Goal: Task Accomplishment & Management: Manage account settings

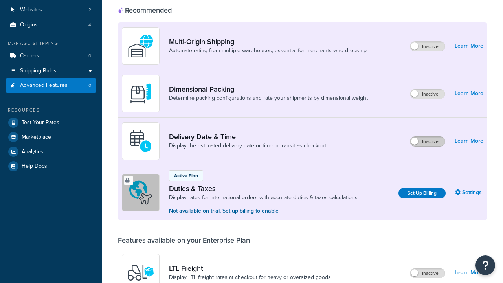
click at [427, 137] on label "Inactive" at bounding box center [427, 141] width 35 height 9
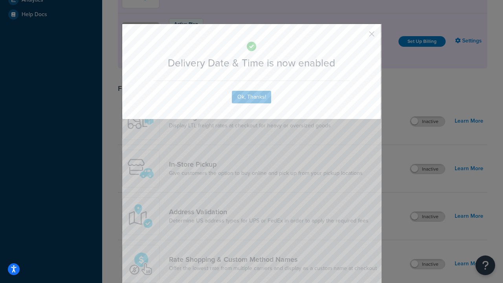
click at [360, 36] on button "button" at bounding box center [360, 37] width 2 height 2
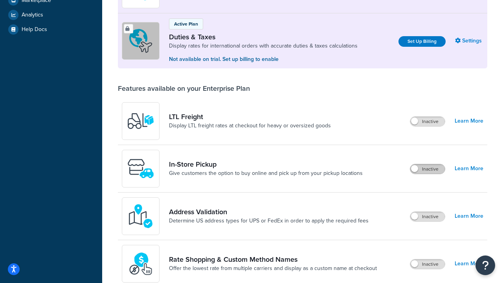
click at [427, 169] on label "Inactive" at bounding box center [427, 168] width 35 height 9
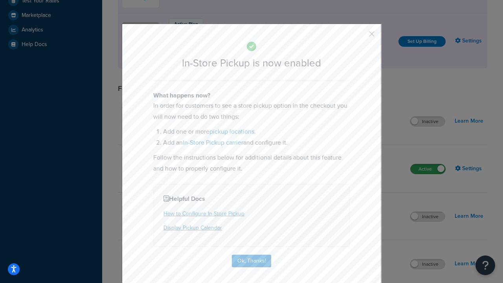
scroll to position [242, 0]
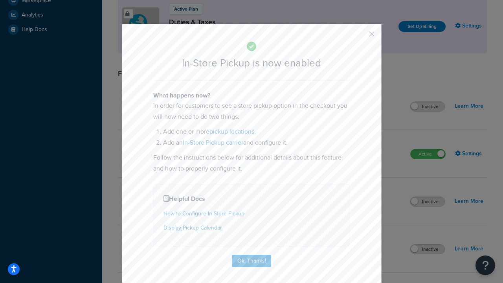
click at [360, 36] on button "button" at bounding box center [360, 37] width 2 height 2
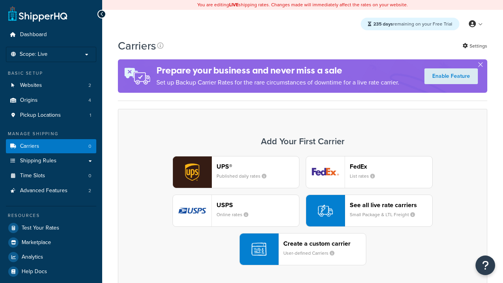
click at [302, 211] on div "UPS® Published daily rates FedEx List rates USPS Online rates See all live rate…" at bounding box center [302, 210] width 353 height 109
click at [302, 249] on div "Create a custom carrier User-defined Carriers" at bounding box center [324, 249] width 82 height 19
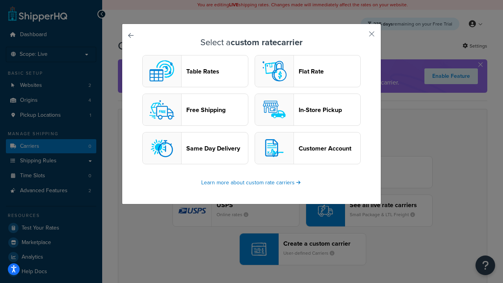
click at [308, 110] on header "In-Store Pickup" at bounding box center [330, 109] width 62 height 7
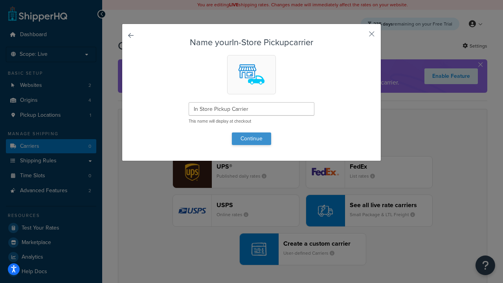
type input "In Store Pickup Carrier"
click at [251, 138] on button "Continue" at bounding box center [251, 138] width 39 height 13
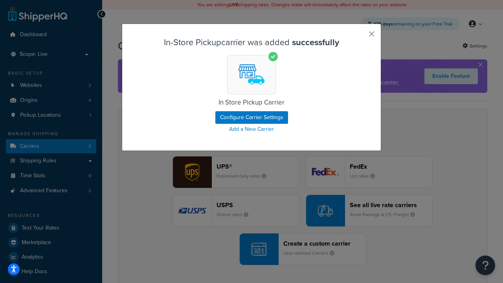
click at [360, 37] on button "button" at bounding box center [360, 37] width 2 height 2
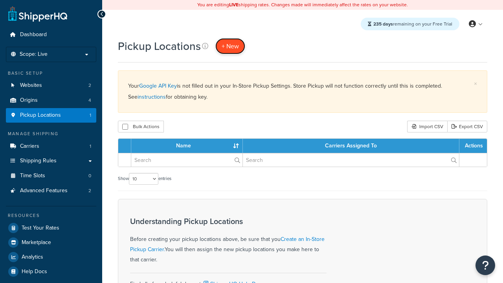
click at [230, 46] on span "+ New" at bounding box center [230, 46] width 17 height 9
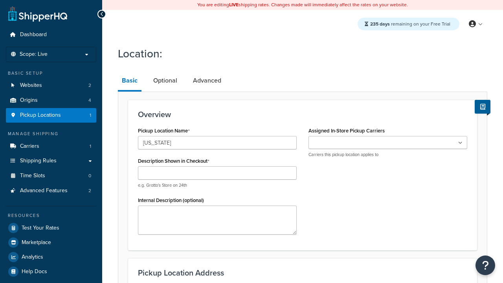
type input "[US_STATE]"
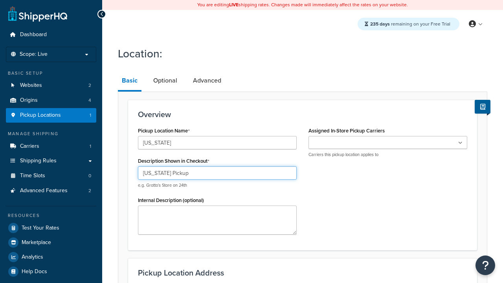
type input "[US_STATE] Pickup"
click at [388, 143] on ul at bounding box center [387, 142] width 159 height 13
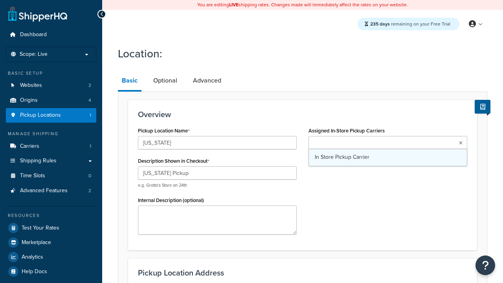
type input "3385 Michelson Drive"
type input "Suite B"
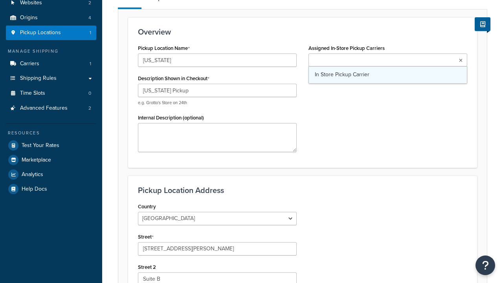
type input "Irvine"
select select "5"
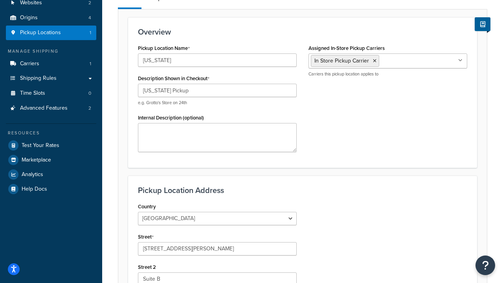
type input "Irvine"
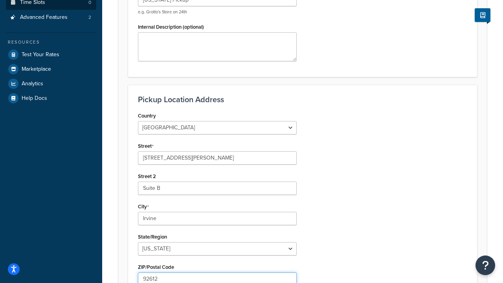
type input "92612"
click at [51, 10] on link "Time Slots 0" at bounding box center [51, 2] width 90 height 15
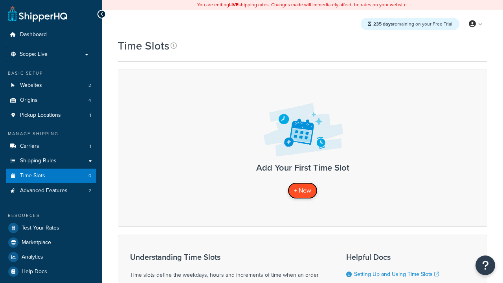
click at [302, 190] on span "+ New" at bounding box center [302, 190] width 17 height 9
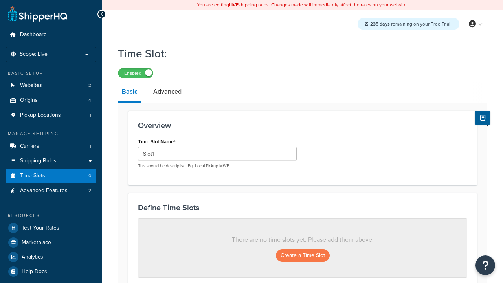
type input "Slot1"
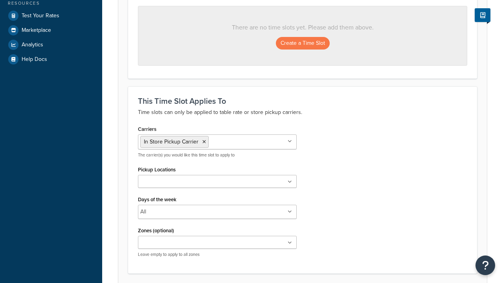
click at [217, 182] on ul at bounding box center [217, 181] width 159 height 13
click at [302, 44] on button "Create a Time Slot" at bounding box center [303, 43] width 54 height 13
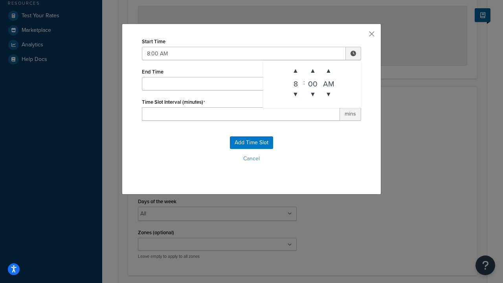
type input "8:00 AM"
type input "12:00 PM"
type input "60"
click at [251, 143] on button "Add Time Slot" at bounding box center [251, 142] width 43 height 13
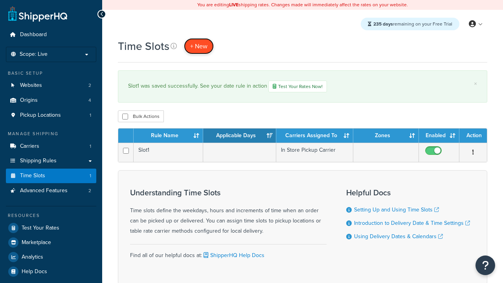
click at [199, 46] on span "+ New" at bounding box center [198, 46] width 17 height 9
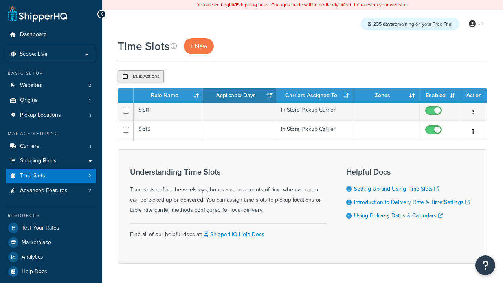
click at [125, 77] on input "checkbox" at bounding box center [125, 76] width 6 height 6
checkbox input "true"
click at [0, 0] on button "Duplicate" at bounding box center [0, 0] width 0 height 0
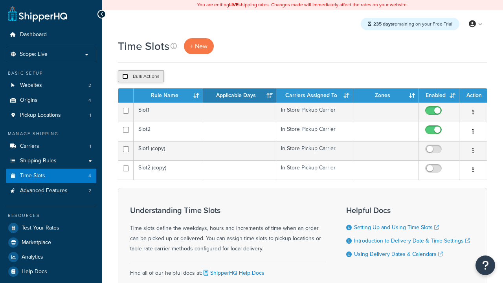
click at [125, 77] on input "checkbox" at bounding box center [125, 76] width 6 height 6
checkbox input "true"
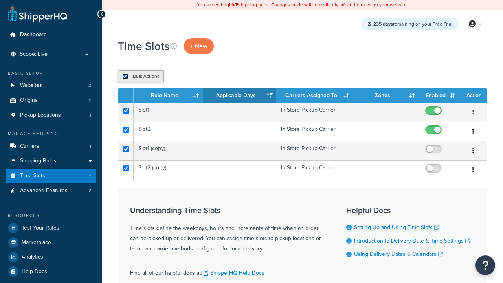
checkbox input "true"
click at [0, 0] on button "Delete" at bounding box center [0, 0] width 0 height 0
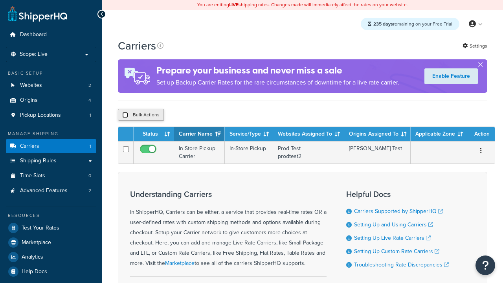
click at [125, 115] on input "checkbox" at bounding box center [125, 115] width 6 height 6
checkbox input "true"
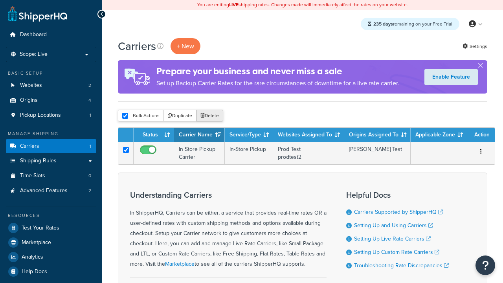
click at [211, 116] on button "Delete" at bounding box center [209, 116] width 27 height 12
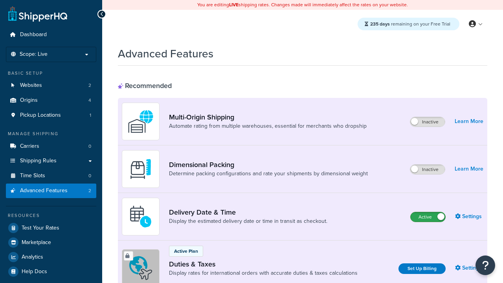
click at [428, 217] on label "Active" at bounding box center [427, 216] width 35 height 9
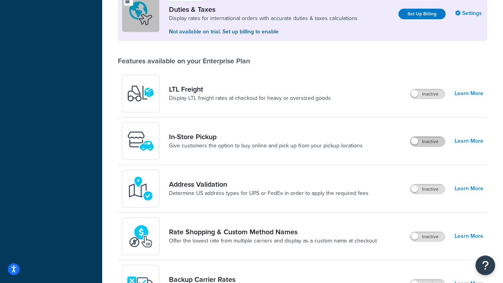
scroll to position [240, 0]
